Goal: Navigation & Orientation: Find specific page/section

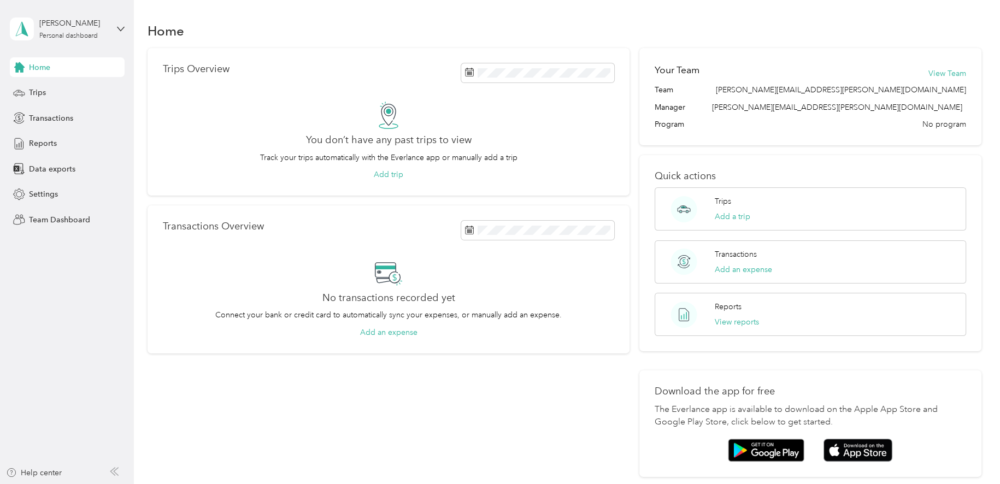
click at [38, 66] on span "Home" at bounding box center [39, 67] width 21 height 11
click at [62, 226] on span "Team Dashboard" at bounding box center [59, 219] width 61 height 11
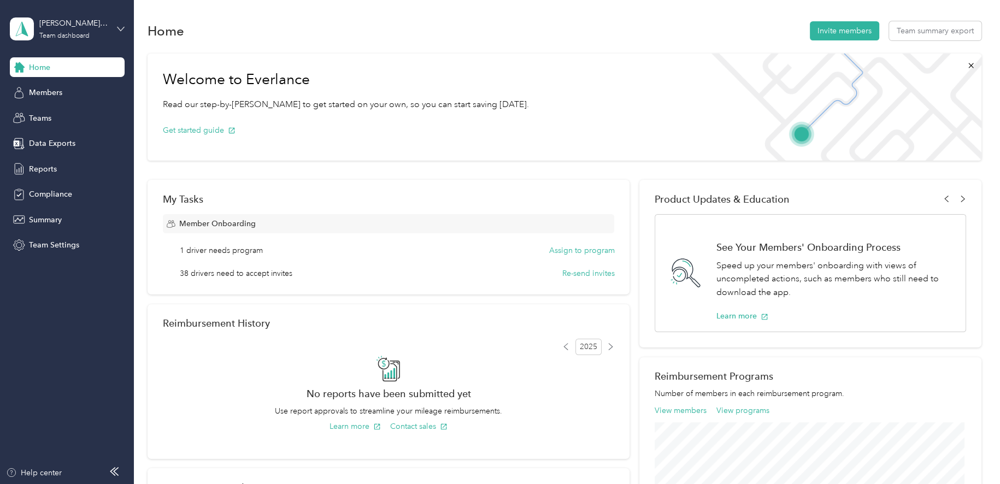
click at [121, 25] on icon at bounding box center [121, 29] width 8 height 8
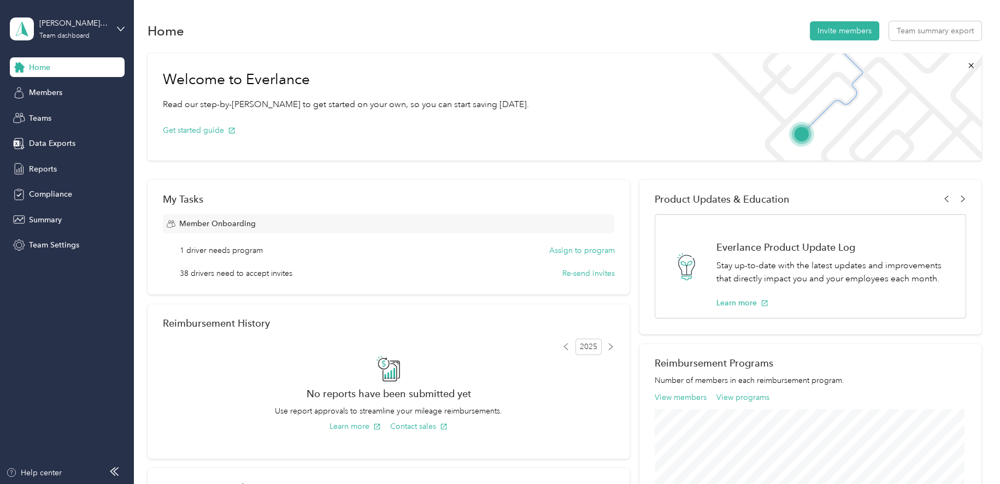
click at [70, 119] on div "Personal dashboard" at bounding box center [53, 113] width 69 height 11
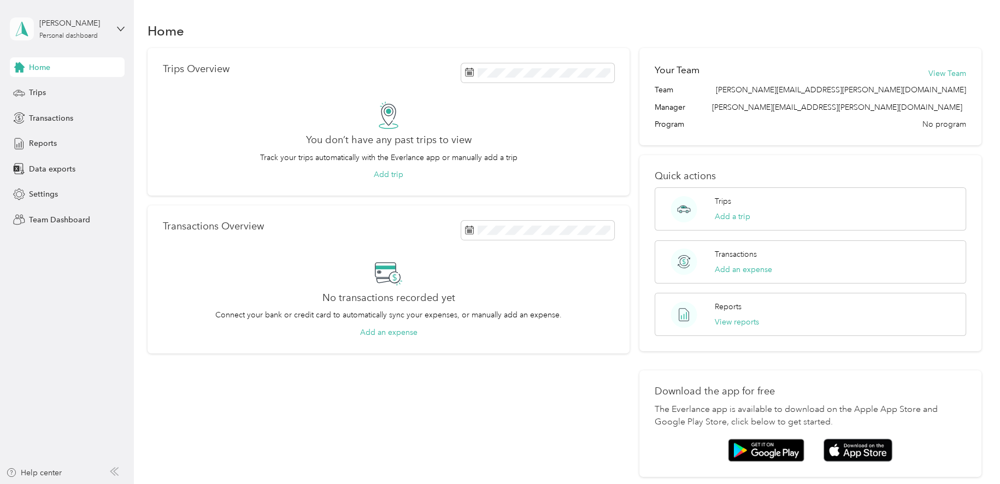
click at [16, 29] on icon at bounding box center [22, 28] width 16 height 15
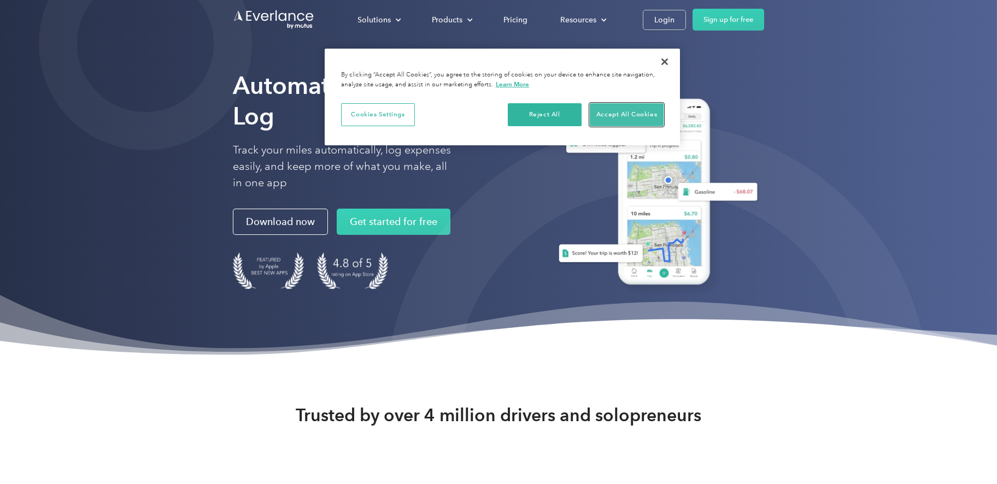
click at [622, 126] on button "Accept All Cookies" at bounding box center [627, 114] width 74 height 23
